Goal: Information Seeking & Learning: Learn about a topic

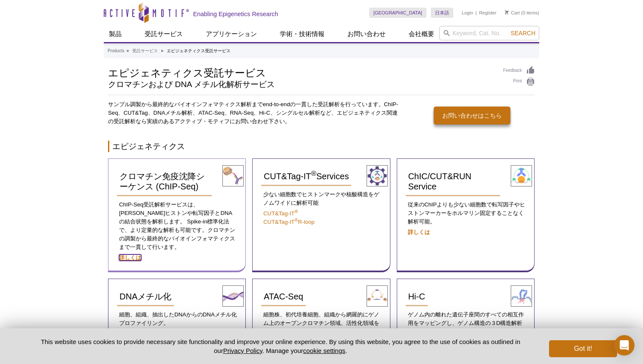
click at [136, 255] on strong "詳しくは" at bounding box center [130, 258] width 22 height 6
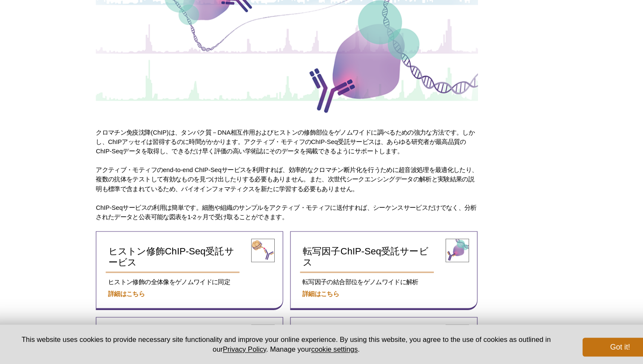
scroll to position [106, 0]
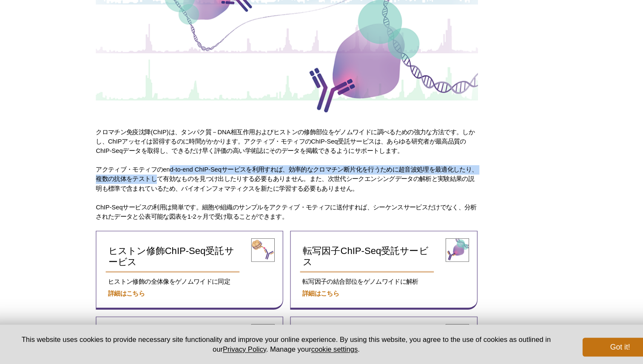
drag, startPoint x: 175, startPoint y: 189, endPoint x: 178, endPoint y: 198, distance: 10.1
click at [178, 198] on p "アクティブ・モティフのend-to-end ChIP-Seqサービスを利用すれば、効率的なクロマチン断片化を行うために超音波処理を最適化したり、複数の抗体をテ…" at bounding box center [281, 196] width 346 height 25
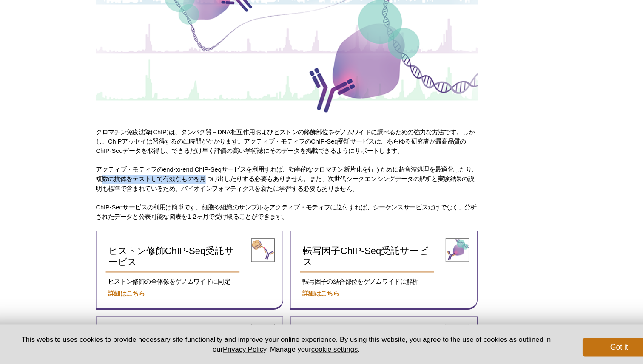
drag, startPoint x: 122, startPoint y: 195, endPoint x: 221, endPoint y: 201, distance: 99.1
click at [221, 201] on p "アクティブ・モティフのend-to-end ChIP-Seqサービスを利用すれば、効率的なクロマチン断片化を行うために超音波処理を最適化したり、複数の抗体をテ…" at bounding box center [281, 196] width 346 height 25
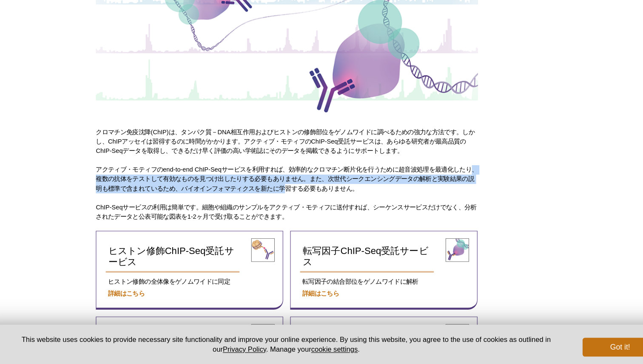
drag, startPoint x: 111, startPoint y: 198, endPoint x: 299, endPoint y: 201, distance: 187.4
click at [299, 201] on p "アクティブ・モティフのend-to-end ChIP-Seqサービスを利用すれば、効率的なクロマチン断片化を行うために超音波処理を最適化したり、複数の抗体をテ…" at bounding box center [281, 196] width 346 height 25
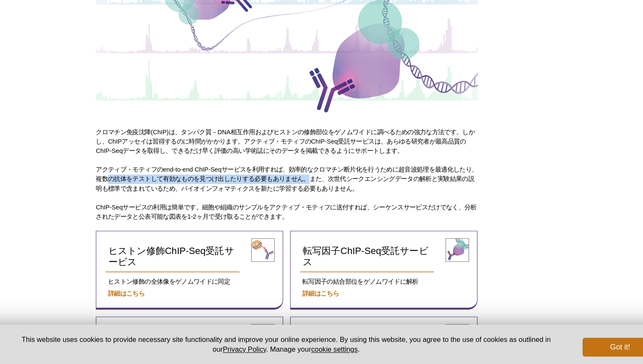
drag, startPoint x: 315, startPoint y: 196, endPoint x: 139, endPoint y: 195, distance: 175.9
click at [134, 195] on p "アクティブ・モティフのend-to-end ChIP-Seqサービスを利用すれば、効率的なクロマチン断片化を行うために超音波処理を最適化したり、複数の抗体をテ…" at bounding box center [281, 196] width 346 height 25
click at [139, 195] on p "アクティブ・モティフのend-to-end ChIP-Seqサービスを利用すれば、効率的なクロマチン断片化を行うために超音波処理を最適化したり、複数の抗体をテ…" at bounding box center [281, 196] width 346 height 25
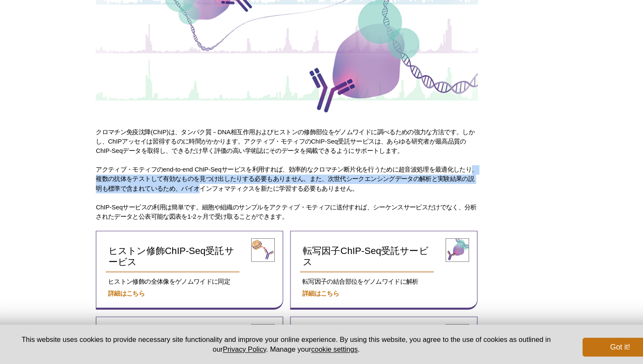
drag, startPoint x: 112, startPoint y: 199, endPoint x: 222, endPoint y: 205, distance: 110.2
click at [222, 206] on p "アクティブ・モティフのend-to-end ChIP-Seqサービスを利用すれば、効率的なクロマチン断片化を行うために超音波処理を最適化したり、複数の抗体をテ…" at bounding box center [281, 196] width 346 height 25
click at [222, 205] on p "アクティブ・モティフのend-to-end ChIP-Seqサービスを利用すれば、効率的なクロマチン断片化を行うために超音波処理を最適化したり、複数の抗体をテ…" at bounding box center [281, 196] width 346 height 25
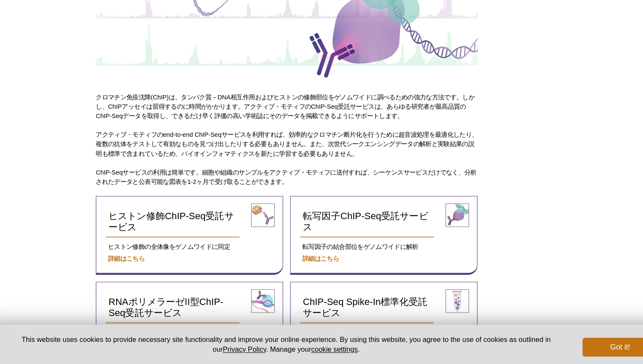
scroll to position [139, 0]
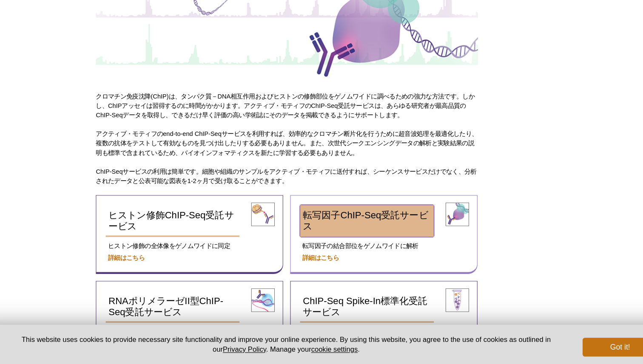
click at [313, 232] on span "転写因子ChIP-Seq受託サービス" at bounding box center [351, 234] width 113 height 20
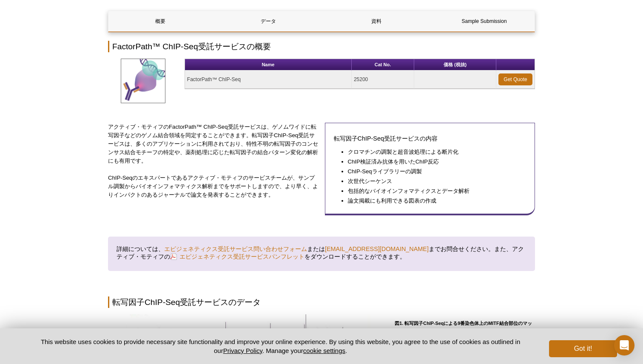
scroll to position [88, 0]
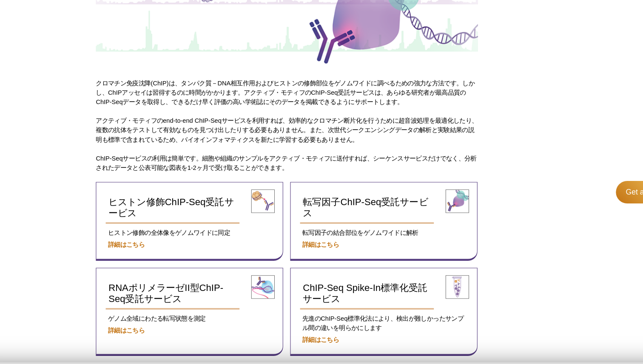
scroll to position [54, 0]
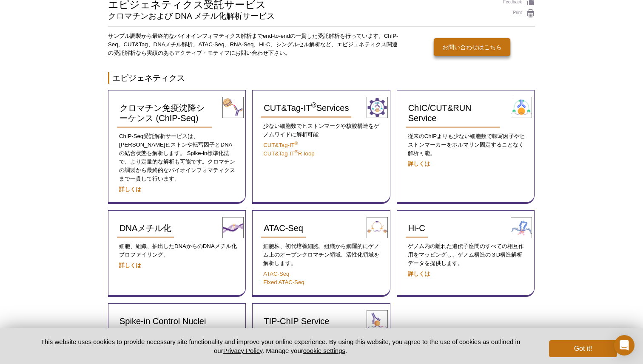
scroll to position [95, 0]
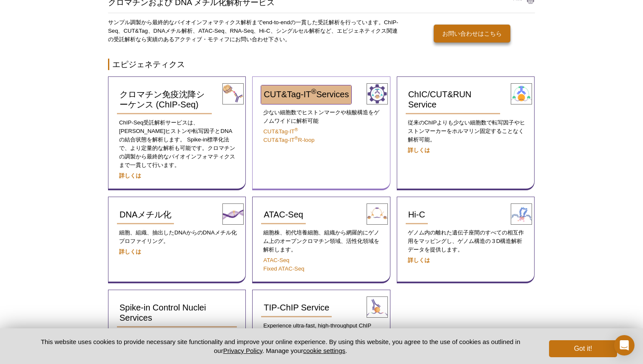
click at [292, 90] on span "CUT&Tag-IT ® Services" at bounding box center [305, 94] width 85 height 9
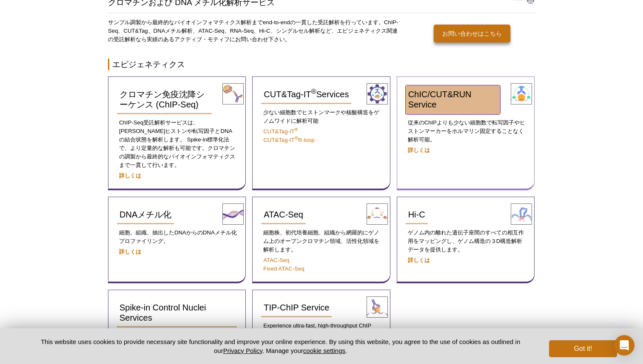
click at [473, 92] on link "ChIC/CUT&RUN Service" at bounding box center [452, 99] width 95 height 29
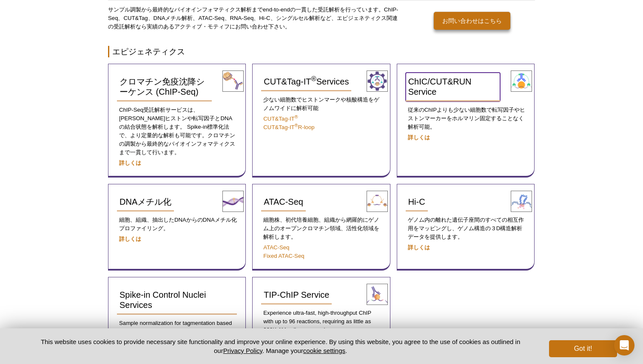
scroll to position [82, 0]
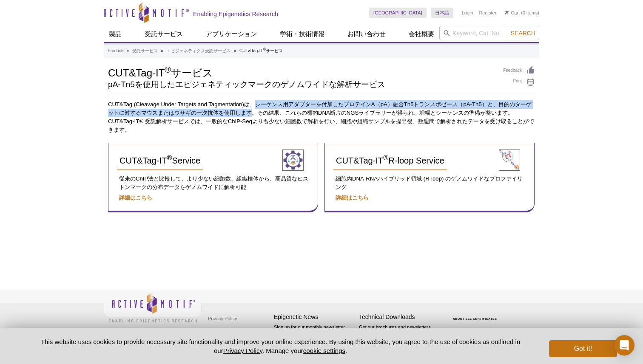
drag, startPoint x: 255, startPoint y: 105, endPoint x: 255, endPoint y: 113, distance: 8.1
click at [255, 113] on p "CUT&Tag (Cleavage Under Targets and Tagmentation)は、シーケンス用アダプターを付加したプロテインA（pA）融合…" at bounding box center [321, 117] width 427 height 34
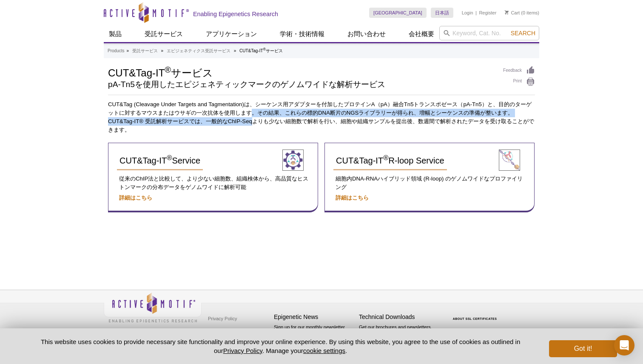
drag, startPoint x: 255, startPoint y: 113, endPoint x: 255, endPoint y: 118, distance: 5.5
click at [255, 118] on p "CUT&Tag (Cleavage Under Targets and Tagmentation)は、シーケンス用アダプターを付加したプロテインA（pA）融合…" at bounding box center [321, 117] width 427 height 34
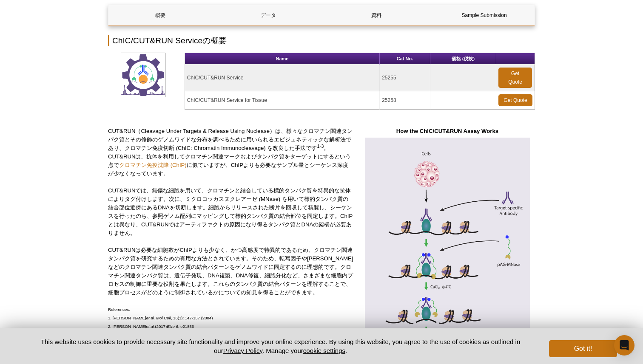
scroll to position [99, 0]
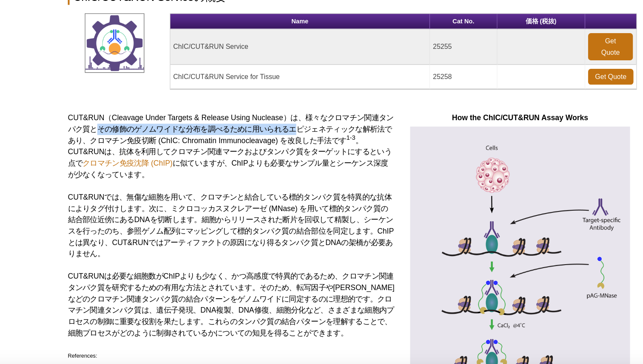
drag, startPoint x: 138, startPoint y: 139, endPoint x: 283, endPoint y: 140, distance: 144.9
click at [283, 140] on p "CUT&RUN（Cleavage Under Targets & Release Using Nuclease）は、様々なクロマチン関連タンパク質とその修飾の…" at bounding box center [230, 152] width 245 height 51
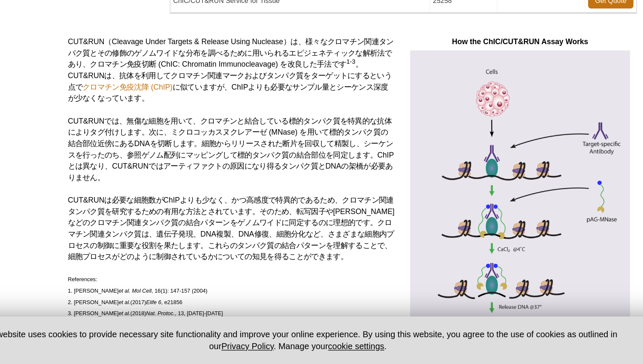
scroll to position [107, 0]
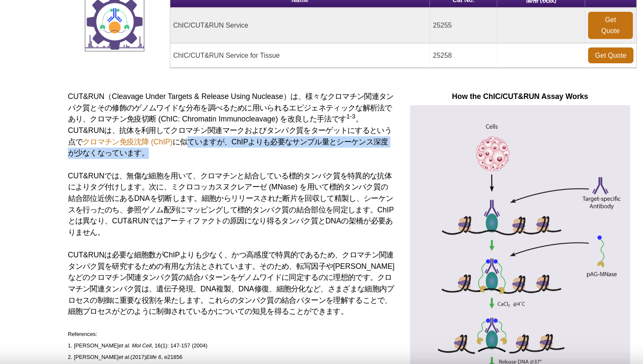
drag, startPoint x: 200, startPoint y: 153, endPoint x: 201, endPoint y: 171, distance: 18.7
click at [200, 170] on div "CUT&RUN（Cleavage Under Targets & Release Using Nuclease）は、様々なクロマチン関連タンパク質とその修飾の…" at bounding box center [230, 293] width 245 height 350
click at [201, 171] on div "CUT&RUN（Cleavage Under Targets & Release Using Nuclease）は、様々なクロマチン関連タンパク質とその修飾の…" at bounding box center [230, 293] width 245 height 350
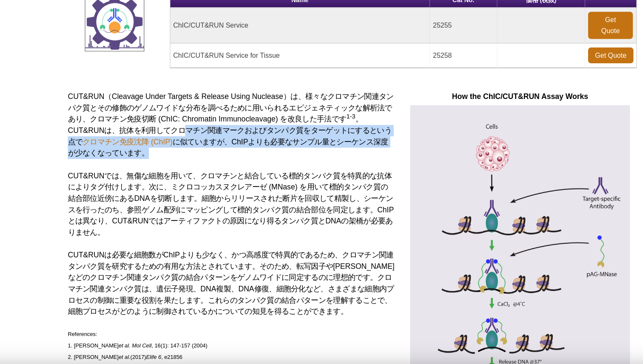
drag, startPoint x: 196, startPoint y: 144, endPoint x: 197, endPoint y: 163, distance: 18.7
click at [197, 163] on p "CUT&RUN（Cleavage Under Targets & Release Using Nuclease）は、様々なクロマチン関連タンパク質とその修飾の…" at bounding box center [230, 143] width 245 height 51
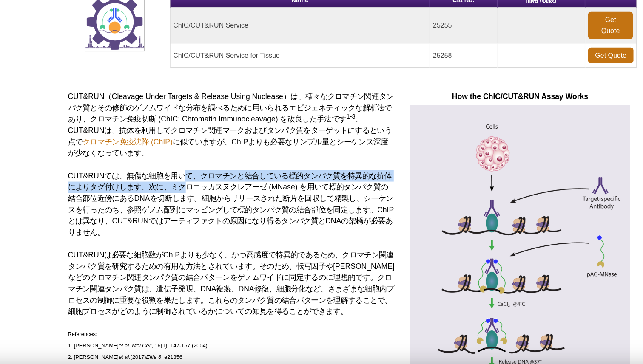
drag, startPoint x: 199, startPoint y: 182, endPoint x: 199, endPoint y: 194, distance: 11.9
click at [199, 194] on p "CUT&RUNでは、無傷な細胞を用いて、クロマチンと結合している標的タンパク質を特異的な抗体によりタグ付けします。次に、ミクロコッカスヌクレアーゼ (MNas…" at bounding box center [230, 203] width 245 height 51
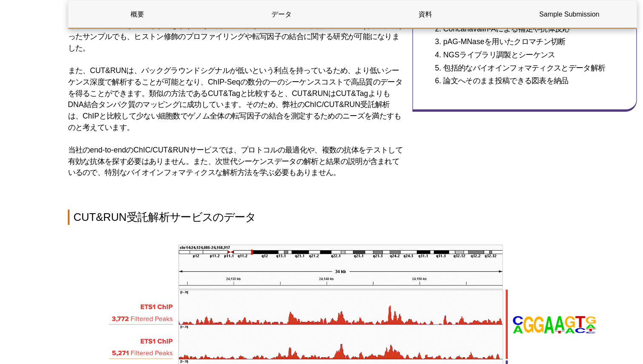
scroll to position [615, 0]
